Goal: Find contact information: Find contact information

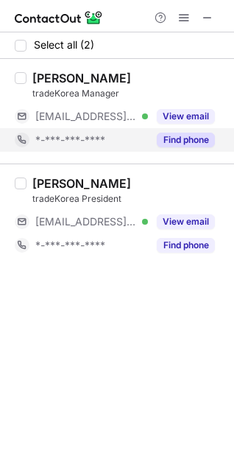
click at [182, 139] on button "Find phone" at bounding box center [186, 140] width 58 height 15
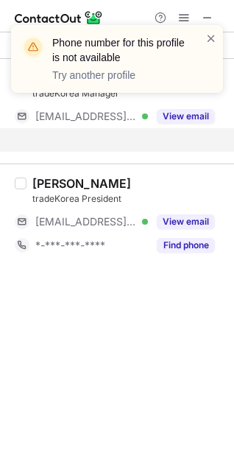
click at [182, 114] on div "Phone number for this profile is not available Try another profile" at bounding box center [117, 64] width 236 height 109
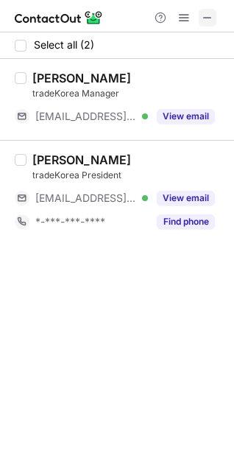
click at [204, 18] on span at bounding box center [208, 18] width 12 height 12
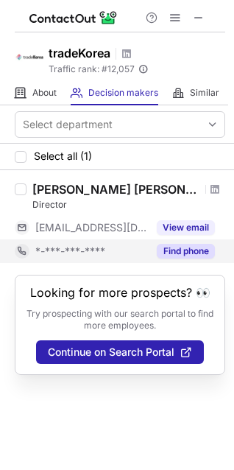
click at [204, 248] on button "Find phone" at bounding box center [186, 251] width 58 height 15
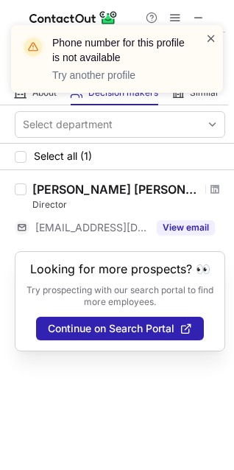
click at [211, 36] on span at bounding box center [212, 38] width 12 height 15
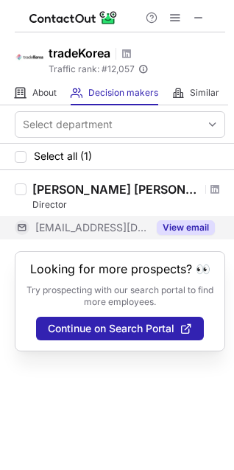
click at [181, 226] on button "View email" at bounding box center [186, 227] width 58 height 15
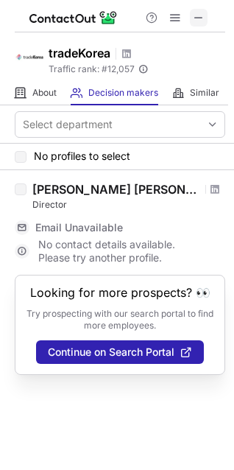
click at [195, 18] on span at bounding box center [199, 18] width 12 height 12
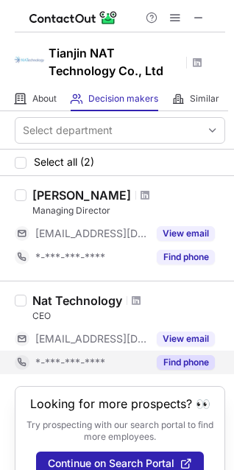
click at [193, 360] on button "Find phone" at bounding box center [186, 362] width 58 height 15
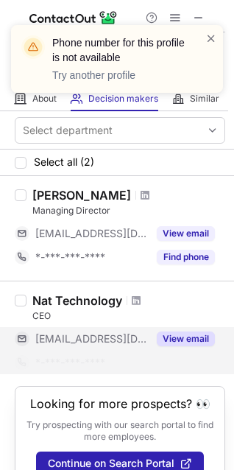
click at [188, 334] on button "View email" at bounding box center [186, 339] width 58 height 15
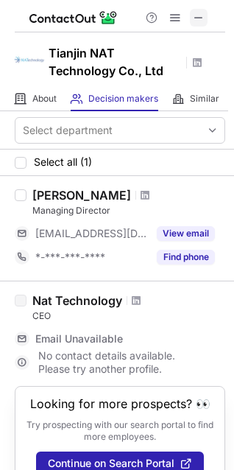
click at [196, 18] on span at bounding box center [199, 18] width 12 height 12
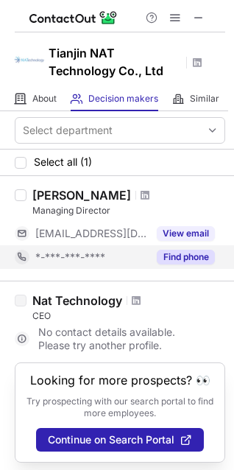
click at [186, 256] on button "Find phone" at bounding box center [186, 257] width 58 height 15
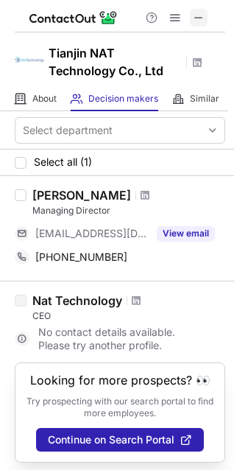
click at [200, 21] on span at bounding box center [199, 18] width 12 height 12
click at [194, 17] on span at bounding box center [199, 18] width 12 height 12
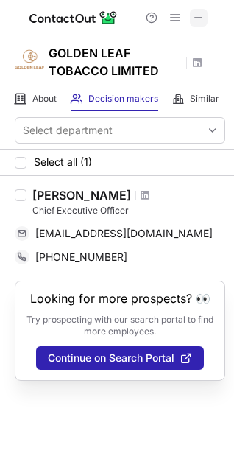
click at [202, 15] on span at bounding box center [199, 18] width 12 height 12
